Goal: Information Seeking & Learning: Learn about a topic

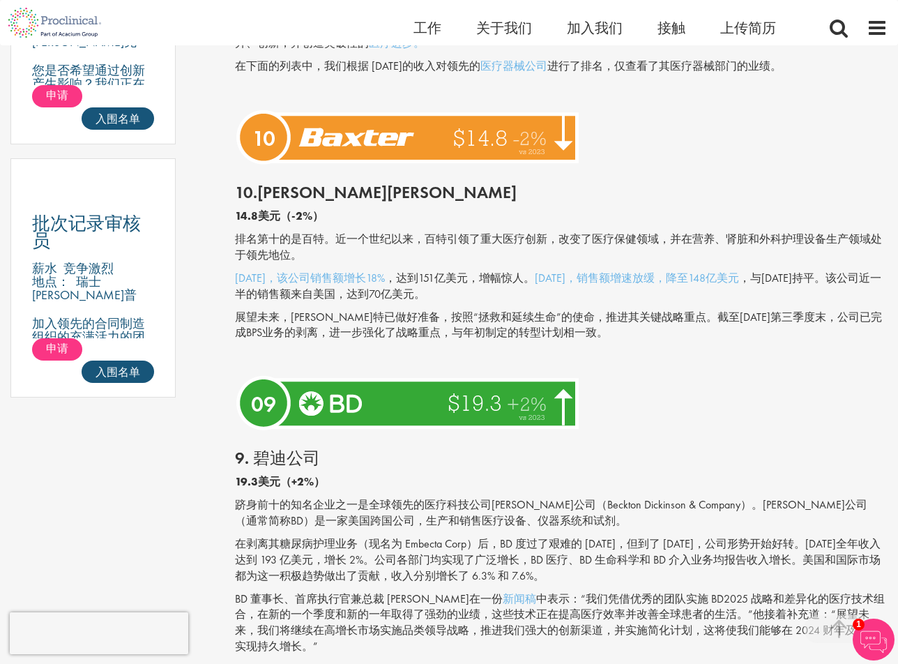
scroll to position [907, 0]
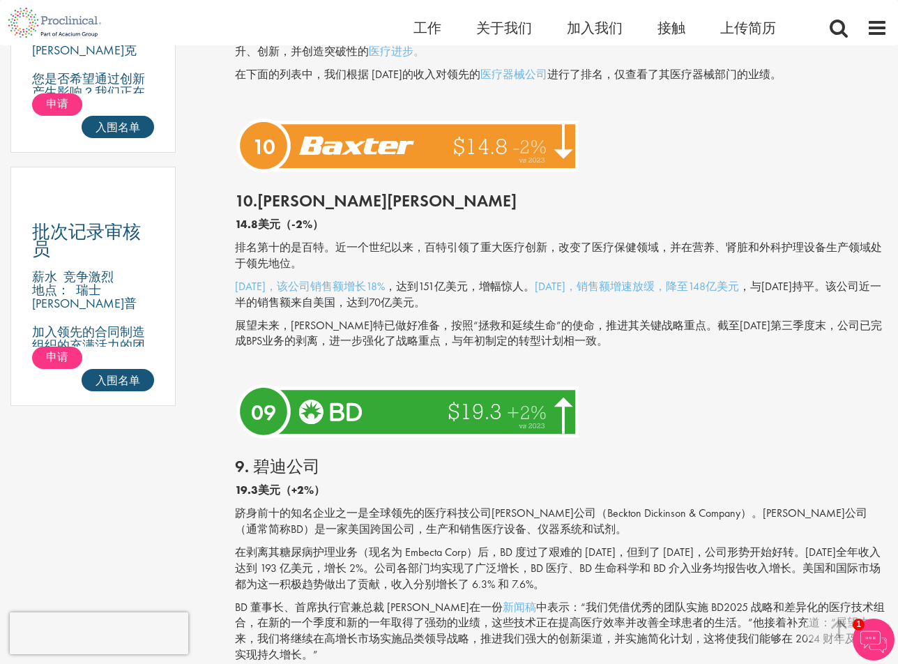
click at [453, 311] on div "10.[PERSON_NAME][PERSON_NAME] 14.8美元（-2%） 排名第十的是百特。近一个世纪以来，百特引领了重大医疗创新，改变了医疗保健领…" at bounding box center [562, 279] width 674 height 202
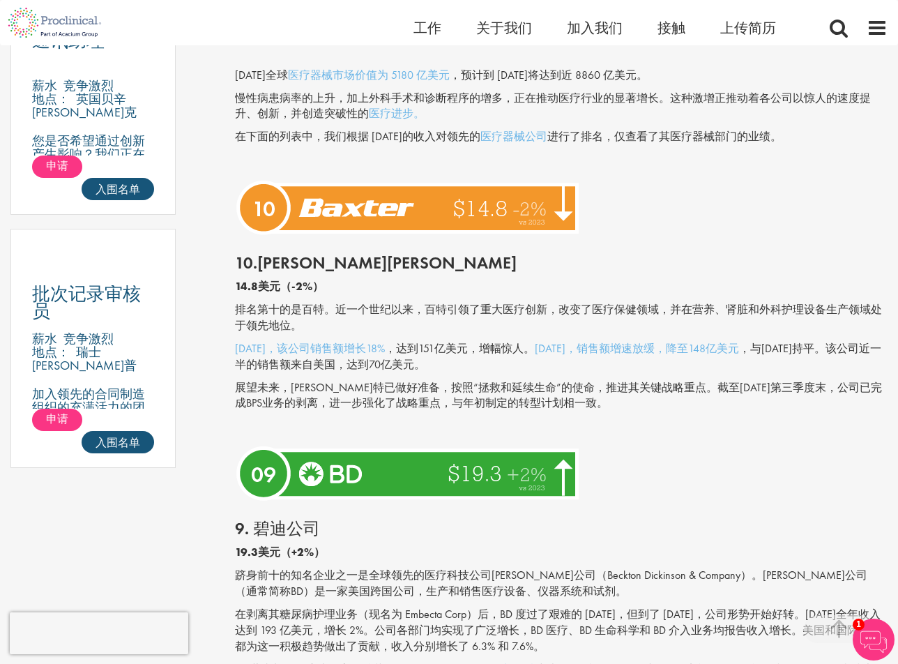
scroll to position [837, 0]
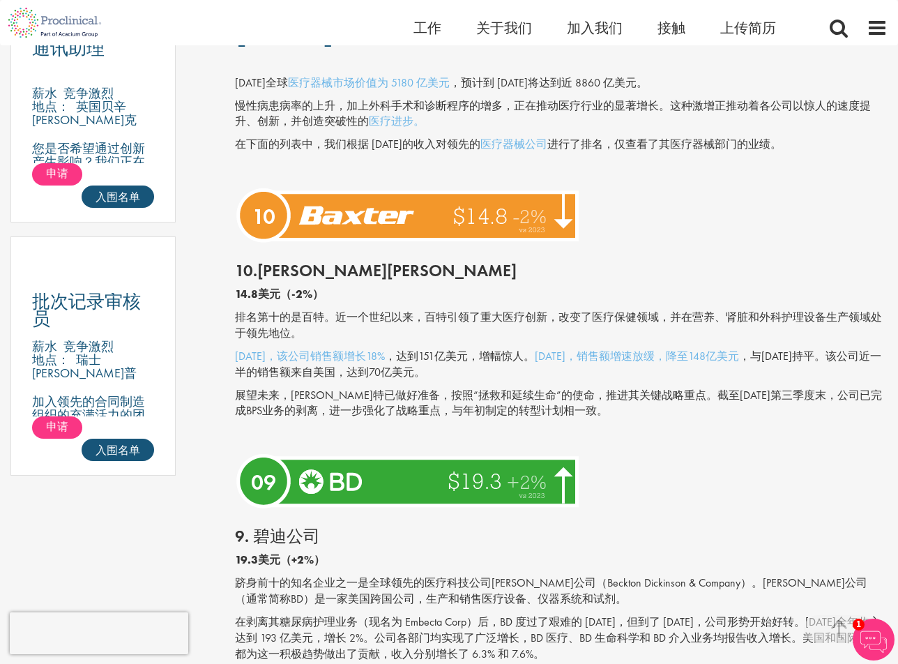
click at [444, 327] on p "排名第十的是百特。近一个世纪以来，百特引领了重大医疗创新，改变了医疗保健领域，并在营养、肾脏和外科护理设备生产领域处于领先地位。" at bounding box center [561, 326] width 653 height 32
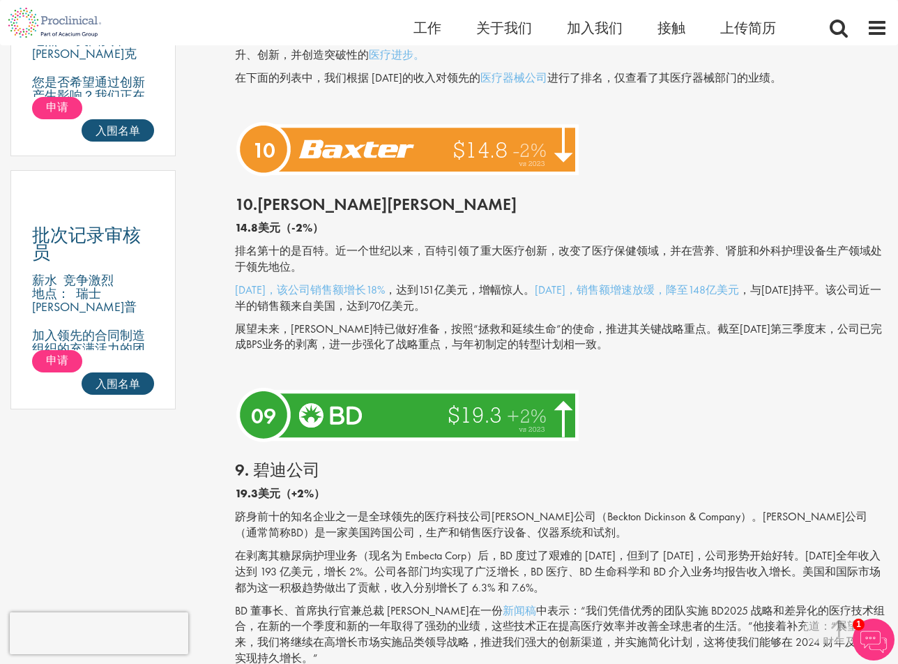
scroll to position [907, 0]
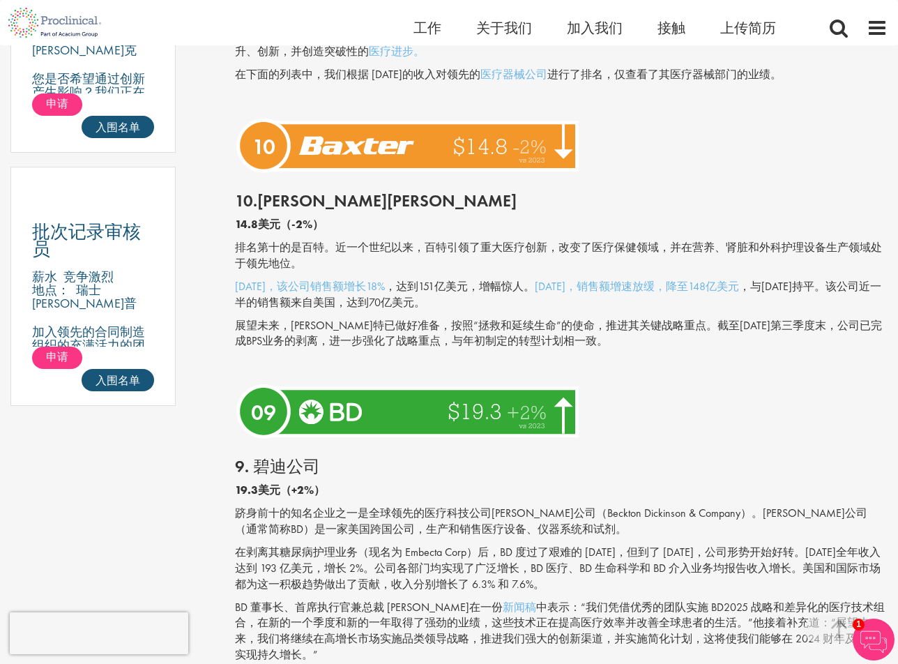
click at [458, 298] on p "[DATE]，该公司销售额增长18% ，达到151亿美元，增幅惊人。 [DATE]，销售额增速放缓，降至148亿美元 ，与[DATE]持平。该公司近一半的销售…" at bounding box center [561, 295] width 653 height 32
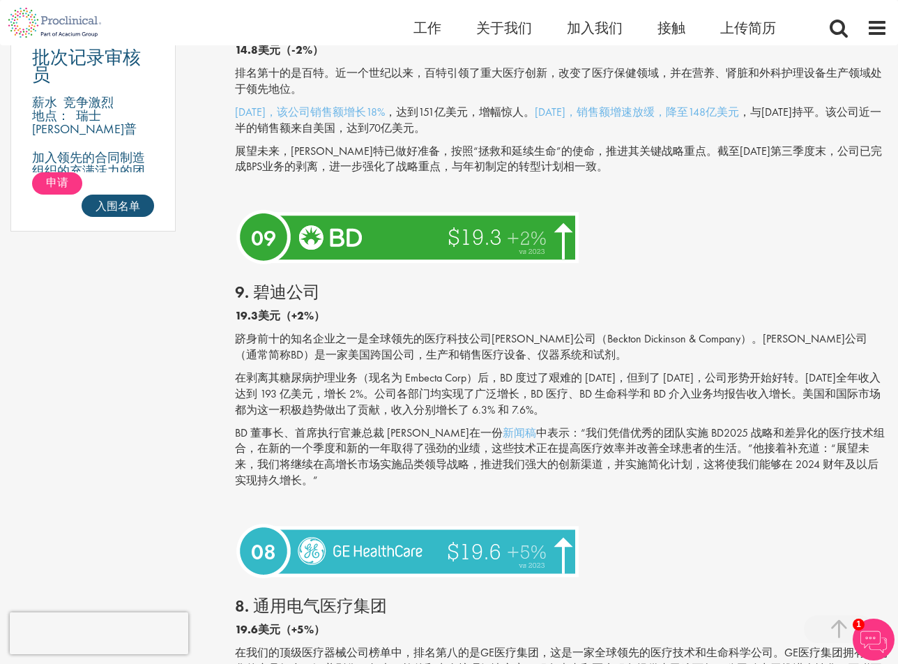
scroll to position [1116, 0]
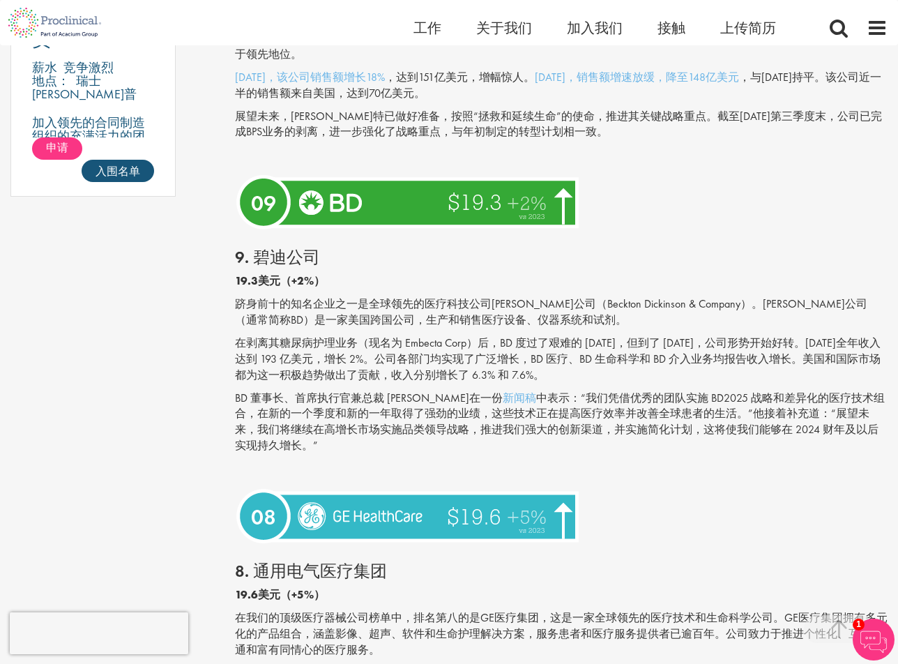
click at [508, 216] on img at bounding box center [409, 202] width 349 height 64
click at [342, 253] on h2 "9. 碧迪公司" at bounding box center [561, 257] width 653 height 18
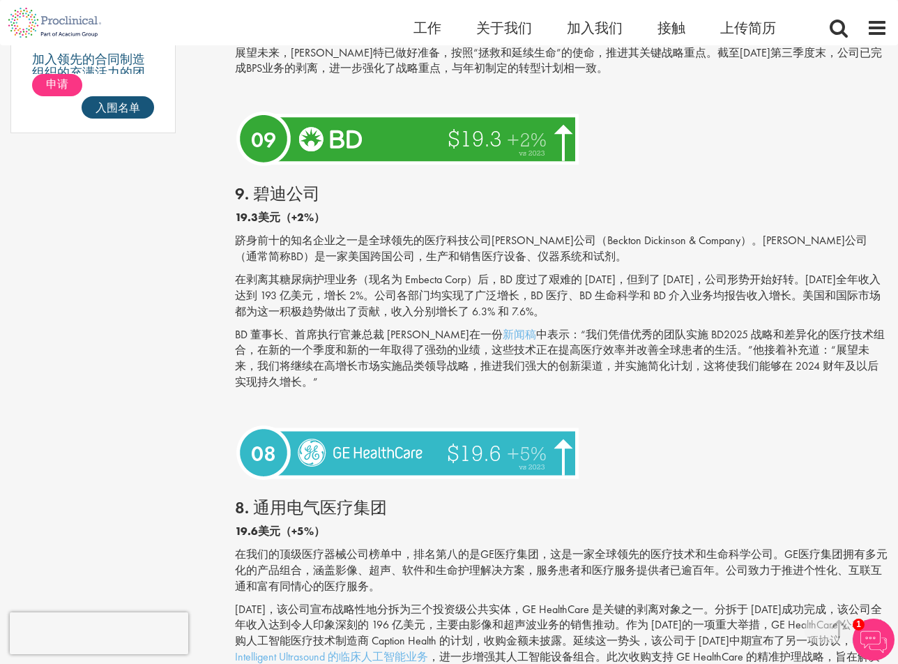
scroll to position [1185, 0]
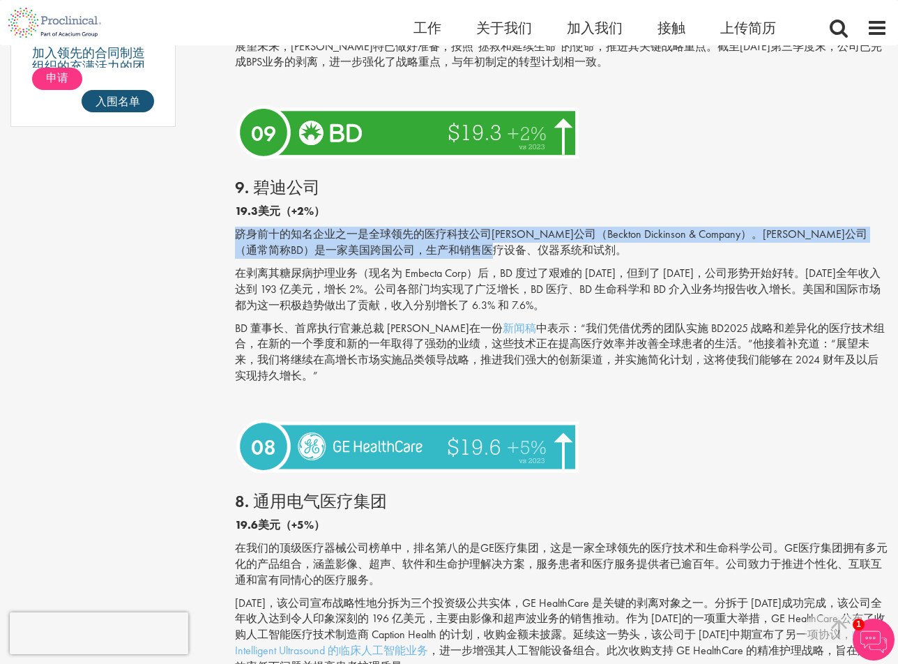
drag, startPoint x: 225, startPoint y: 236, endPoint x: 651, endPoint y: 245, distance: 425.5
click at [579, 230] on font "跻身前十的知名企业之一是全球领先的医疗科技公司[PERSON_NAME]公司（Beckton Dickinson & Company）。[PERSON_NAM…" at bounding box center [551, 242] width 632 height 31
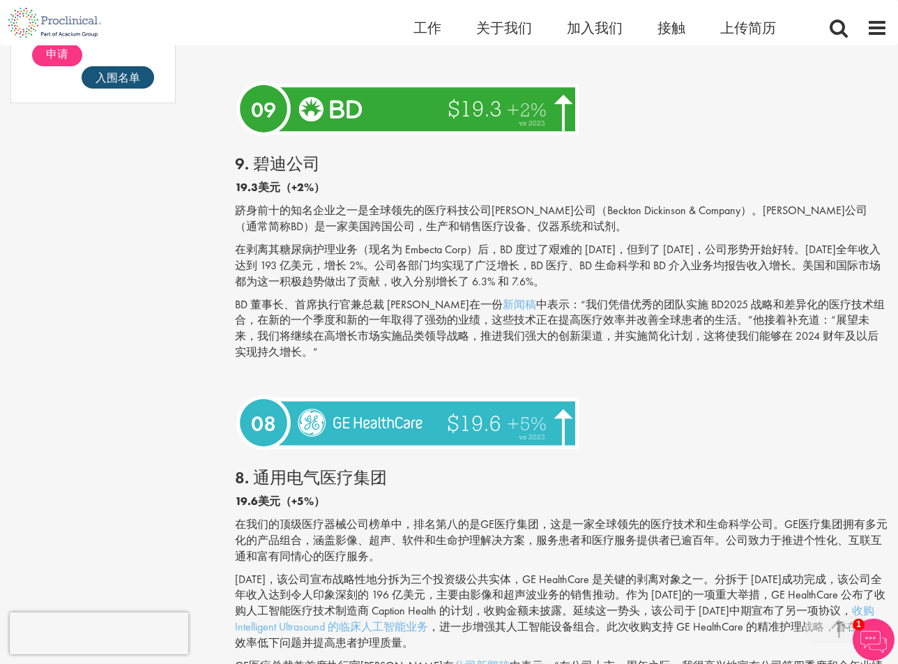
scroll to position [1255, 0]
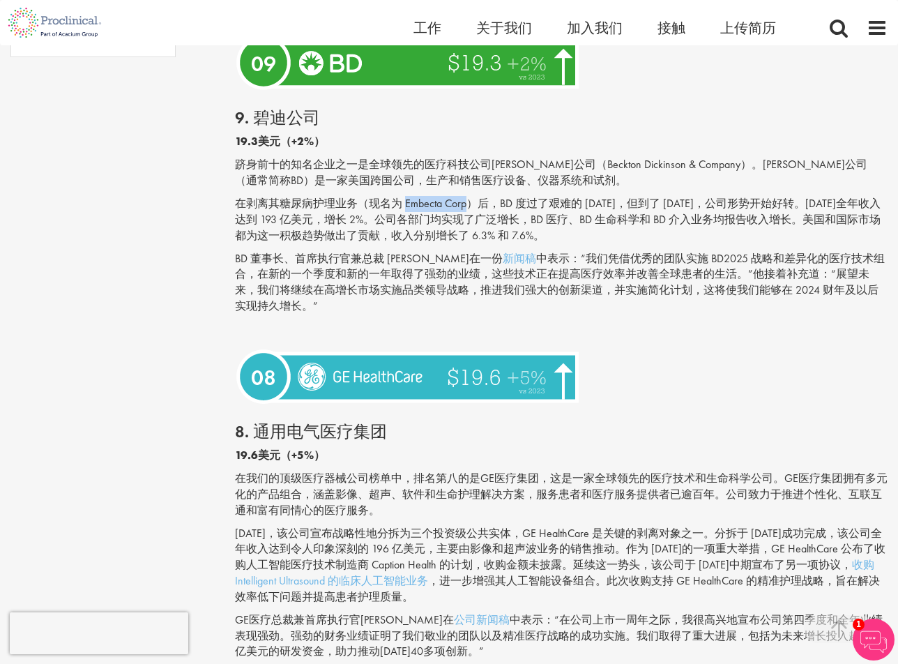
drag, startPoint x: 404, startPoint y: 199, endPoint x: 465, endPoint y: 207, distance: 61.9
click at [465, 207] on font "在剥离其糖尿病护理业务（现名为 Embecta Corp）后，BD 度过了艰难的 [DATE]，但到了 [DATE]，公司形势开始好转。[DATE]全年收入达…" at bounding box center [558, 219] width 646 height 47
click at [409, 246] on div "9. 碧迪公司 19.3美元（+2%） 跻身前十的知名企业之一是全球领先的医疗科技公司[PERSON_NAME]公司（Beckton Dickinson & …" at bounding box center [562, 220] width 674 height 250
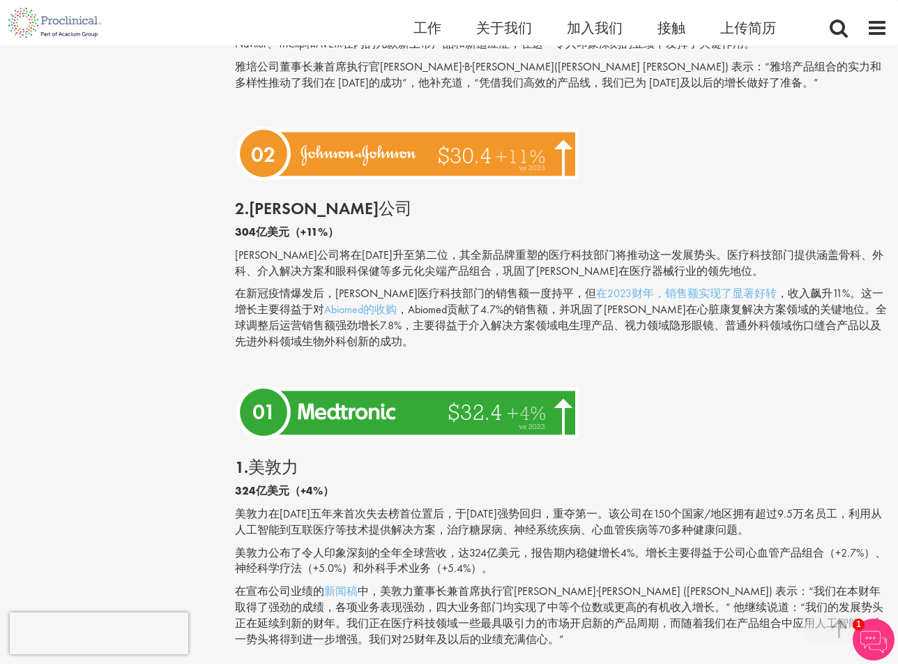
scroll to position [3278, 0]
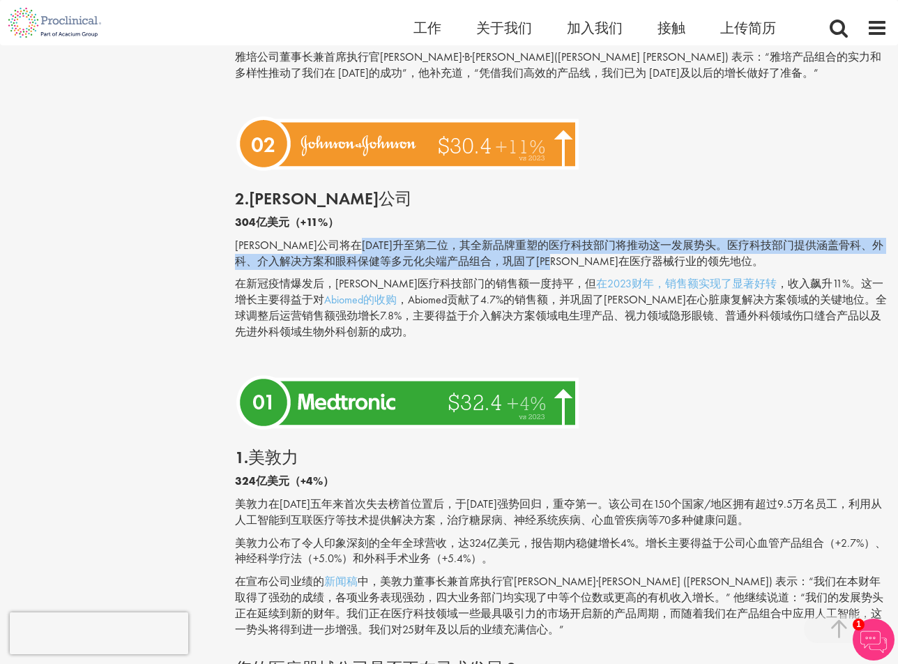
drag, startPoint x: 403, startPoint y: 240, endPoint x: 676, endPoint y: 262, distance: 273.5
click at [676, 262] on p "[PERSON_NAME]公司将在[DATE]升至第二位，其全新品牌重塑的医疗科技部门将推动这一发展势头。医疗科技部门提供涵盖骨科、外科、介入解决方案和眼科保…" at bounding box center [561, 254] width 653 height 32
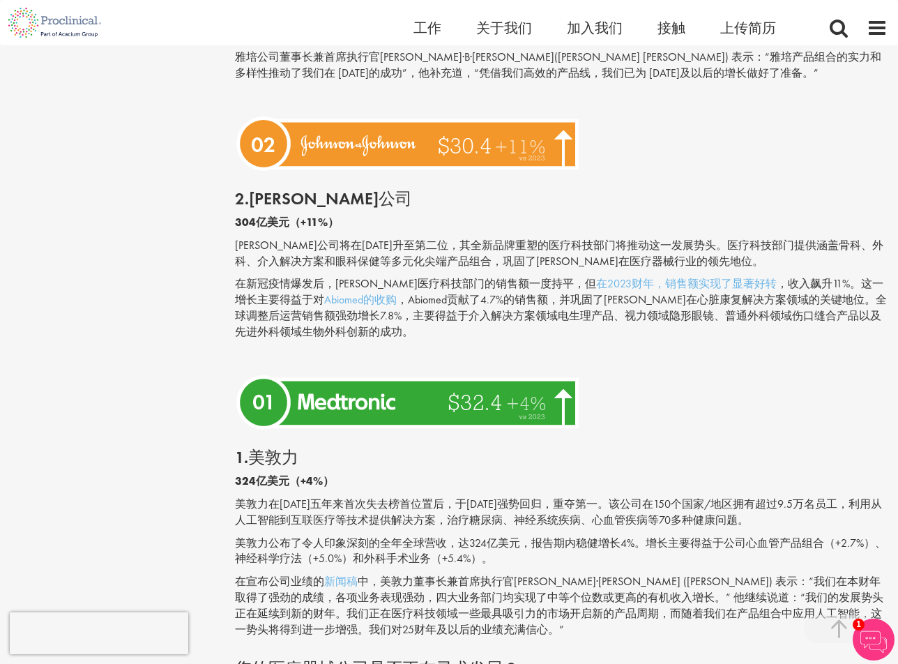
click at [533, 274] on div "2.[PERSON_NAME]公司 304亿美元（+11%） [PERSON_NAME]公司将在[DATE]升至第二位，其全新品牌重塑的医疗科技部门将推动这一…" at bounding box center [562, 273] width 674 height 195
click at [342, 274] on div "2.[PERSON_NAME]公司 304亿美元（+11%） [PERSON_NAME]公司将在[DATE]升至第二位，其全新品牌重塑的医疗科技部门将推动这一…" at bounding box center [562, 273] width 674 height 195
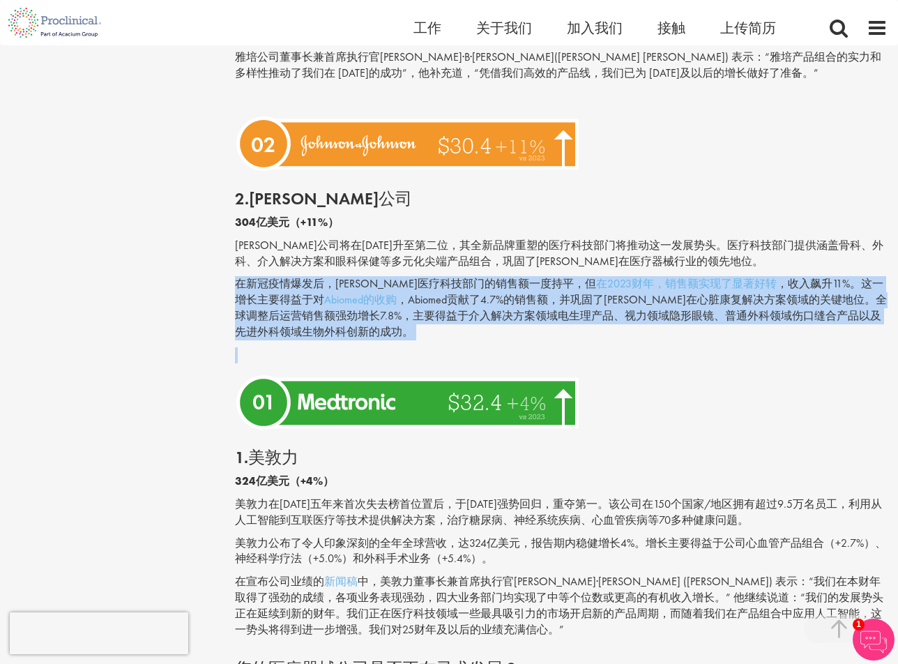
drag, startPoint x: 234, startPoint y: 291, endPoint x: 565, endPoint y: 347, distance: 336.0
click at [436, 328] on p "在新冠疫情爆发后，[PERSON_NAME]医疗科技部门的销售额一度持平，但 在2023财年，销售额实现了显著好转 ，收入飙升11%。这一增长主要得益于对 […" at bounding box center [561, 307] width 653 height 63
drag, startPoint x: 339, startPoint y: 326, endPoint x: 225, endPoint y: 290, distance: 119.3
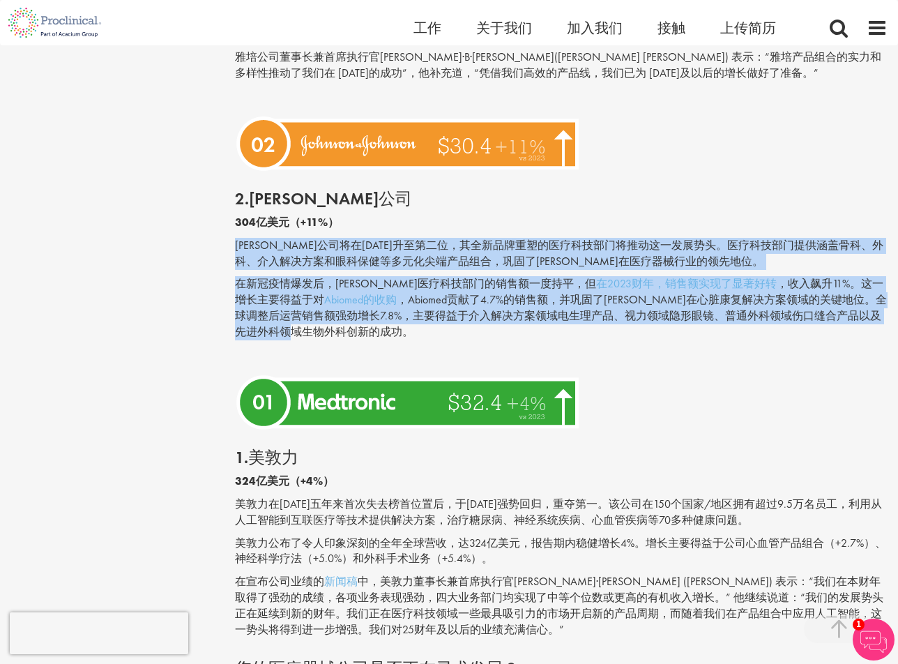
drag, startPoint x: 229, startPoint y: 243, endPoint x: 322, endPoint y: 328, distance: 125.4
click at [439, 318] on font "，Abiomed贡献了4.7%的销售额，并巩固了[PERSON_NAME]在心脏康复解决方案领域的关键地位。全球调整后运营销售额强劲增长7.8%，主要得益于介…" at bounding box center [561, 315] width 652 height 47
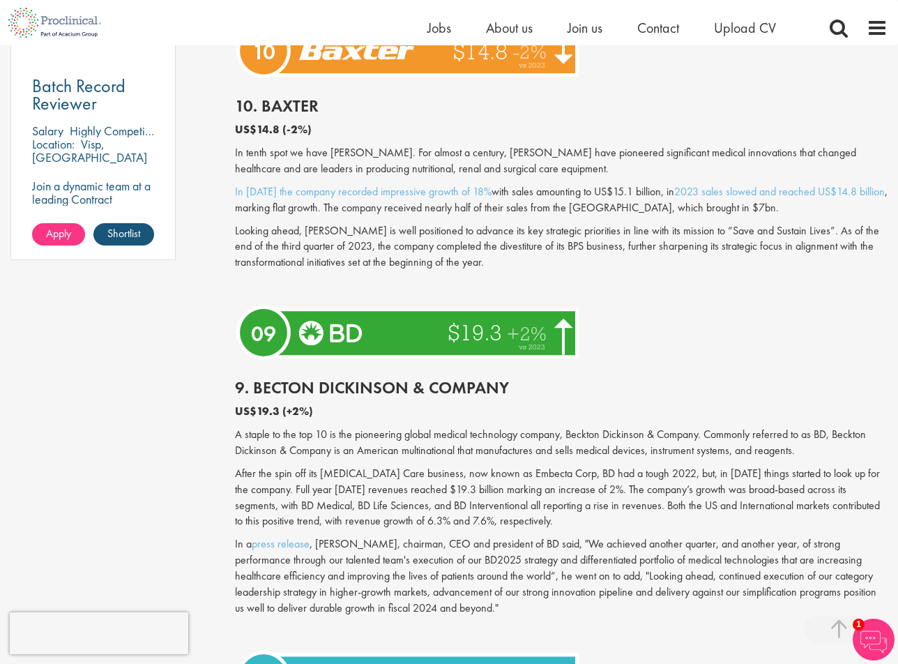
scroll to position [1064, 0]
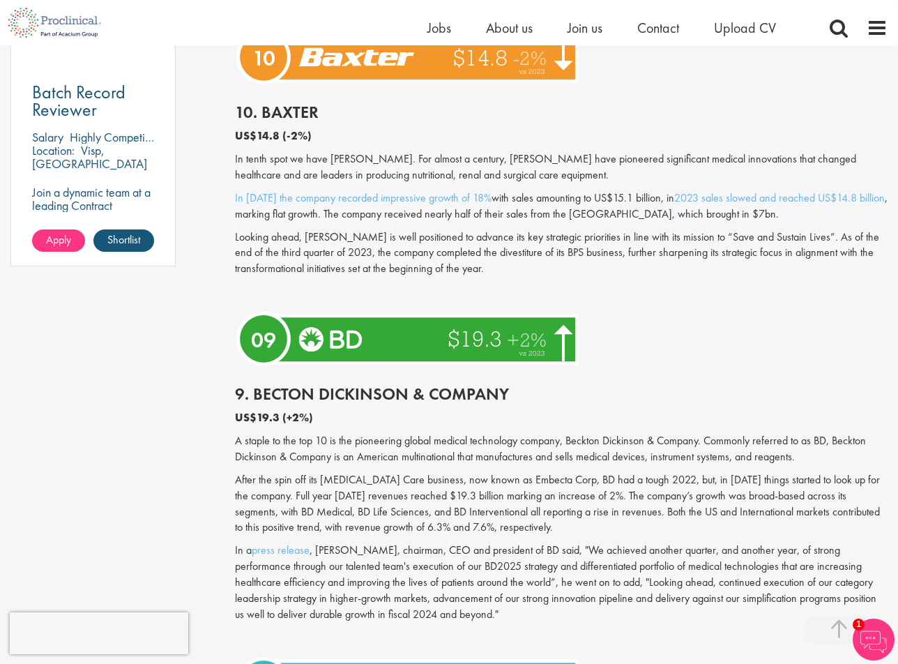
click at [284, 120] on h2 "10. Baxter" at bounding box center [561, 112] width 653 height 18
click at [285, 116] on h2 "10. Baxter" at bounding box center [561, 112] width 653 height 18
